Goal: Task Accomplishment & Management: Use online tool/utility

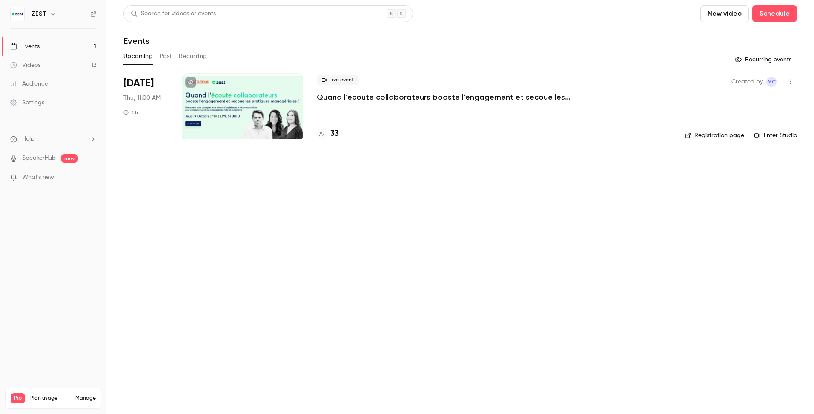
click at [334, 135] on h4 "33" at bounding box center [334, 133] width 9 height 11
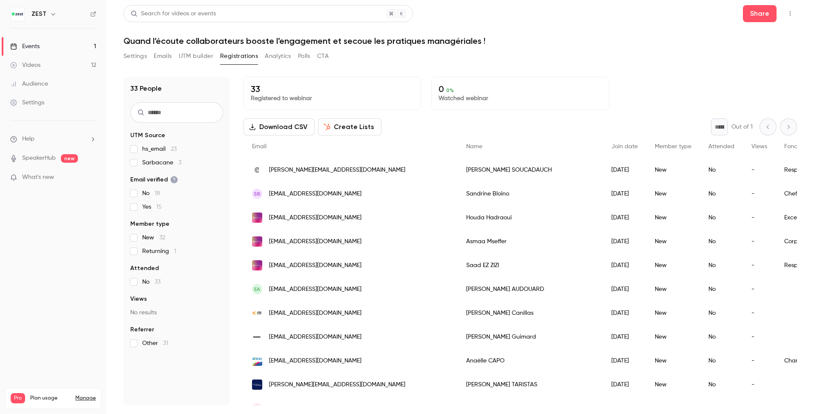
click at [759, 23] on header "Search for videos or events Share Quand l’écoute collaborateurs booste l’engage…" at bounding box center [461, 25] width 674 height 41
click at [759, 13] on button "Share" at bounding box center [760, 13] width 34 height 17
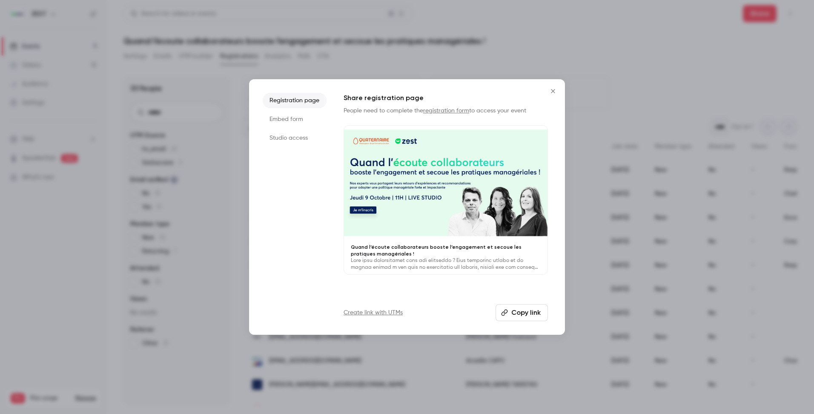
click at [552, 89] on icon "Close" at bounding box center [553, 91] width 10 height 7
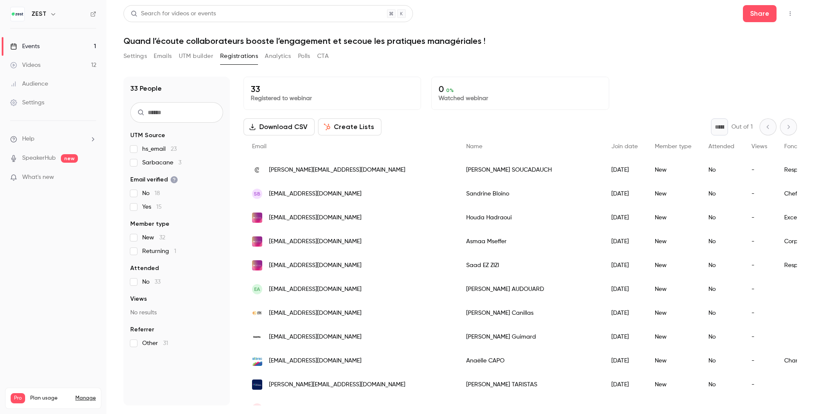
click at [305, 128] on button "Download CSV" at bounding box center [279, 126] width 71 height 17
